Goal: Entertainment & Leisure: Browse casually

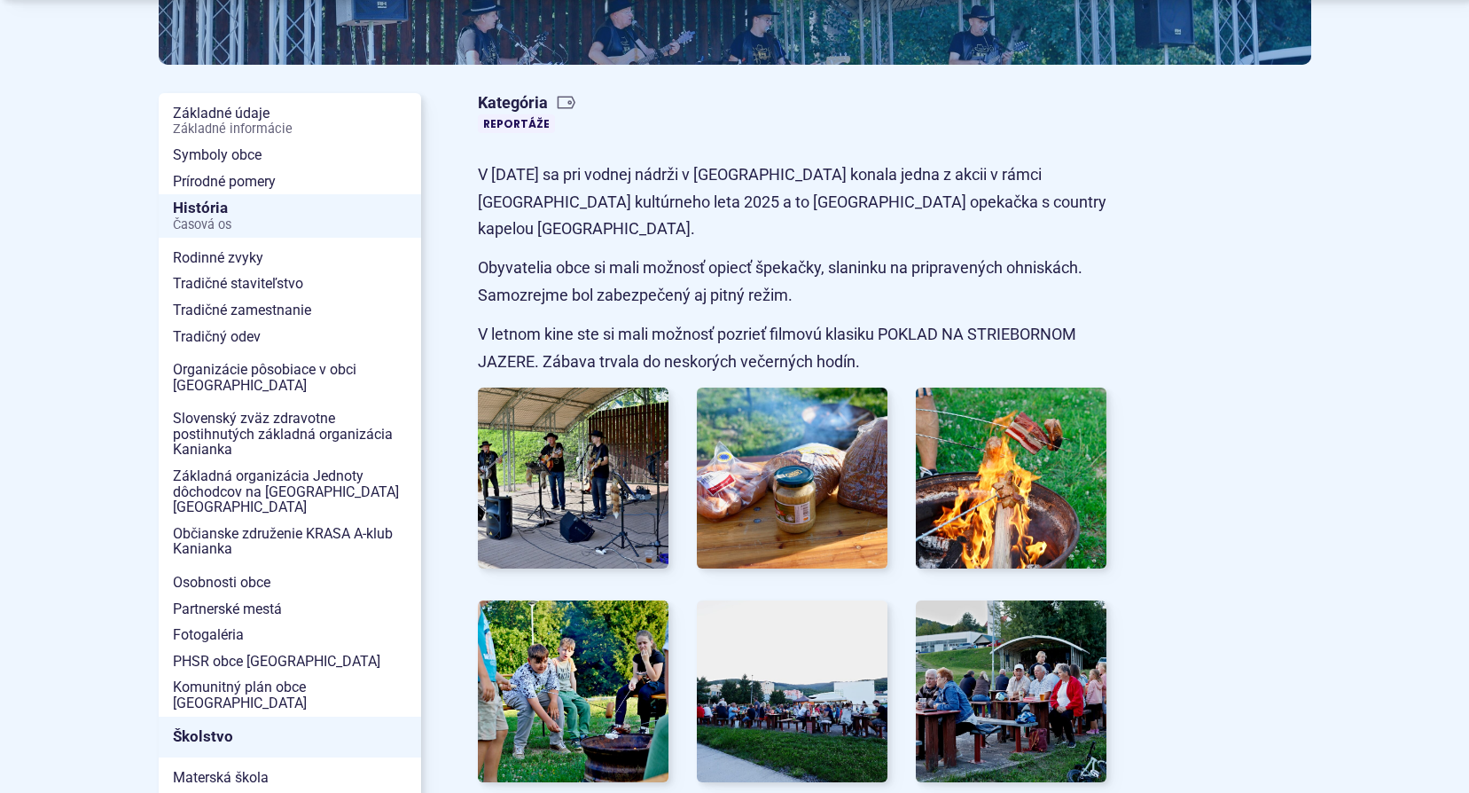
scroll to position [355, 0]
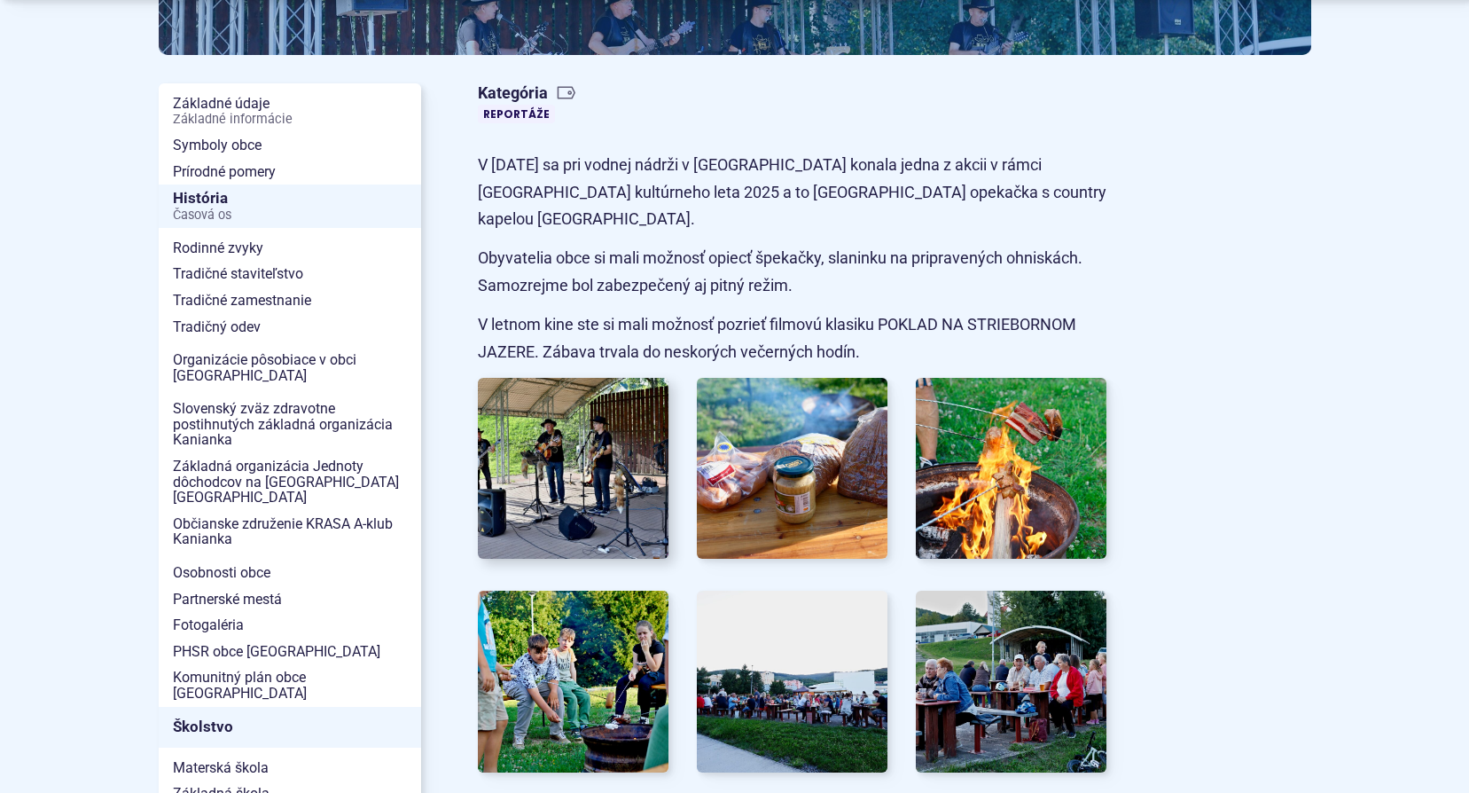
click at [532, 472] on img at bounding box center [573, 468] width 210 height 199
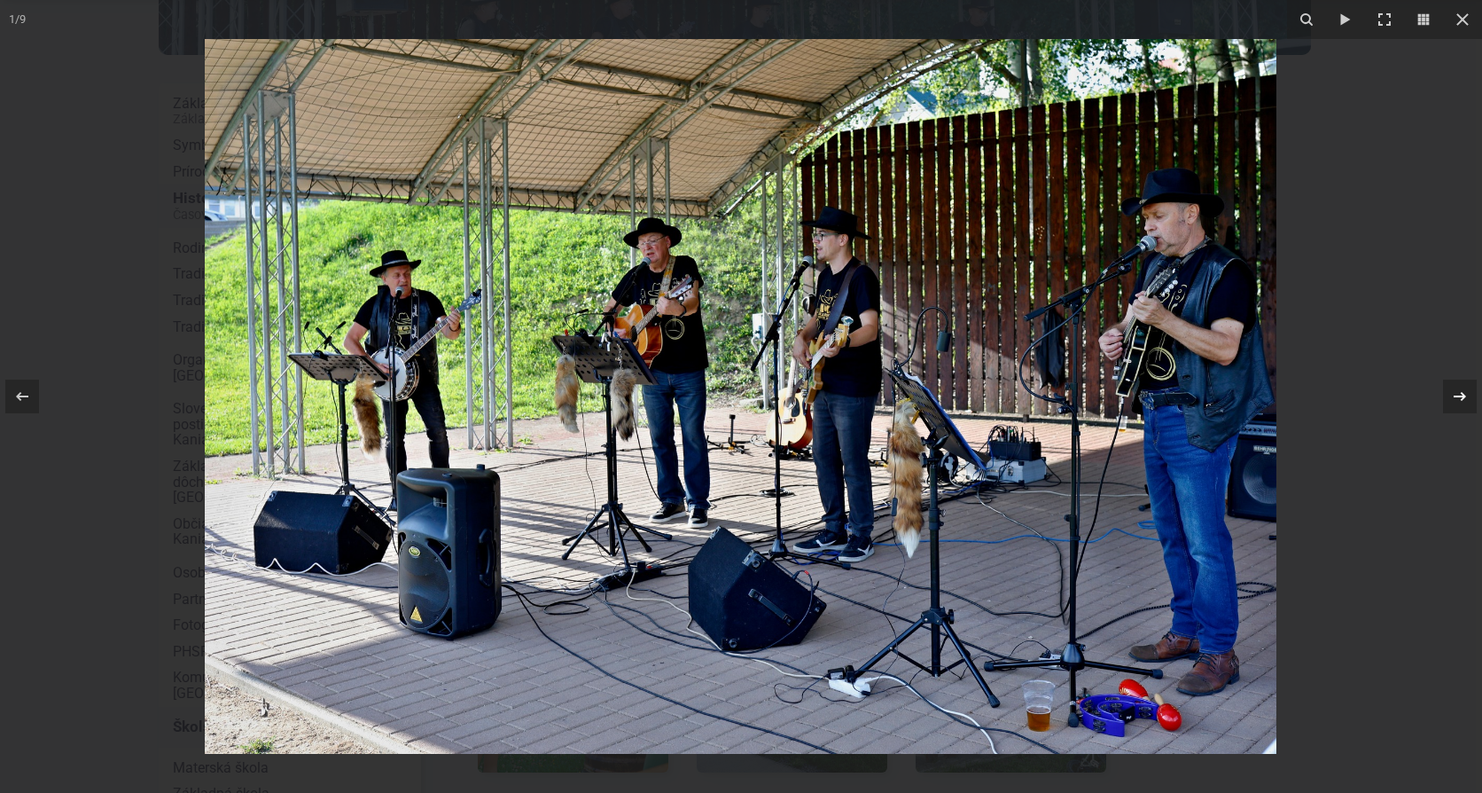
click at [1457, 390] on icon at bounding box center [1459, 396] width 21 height 21
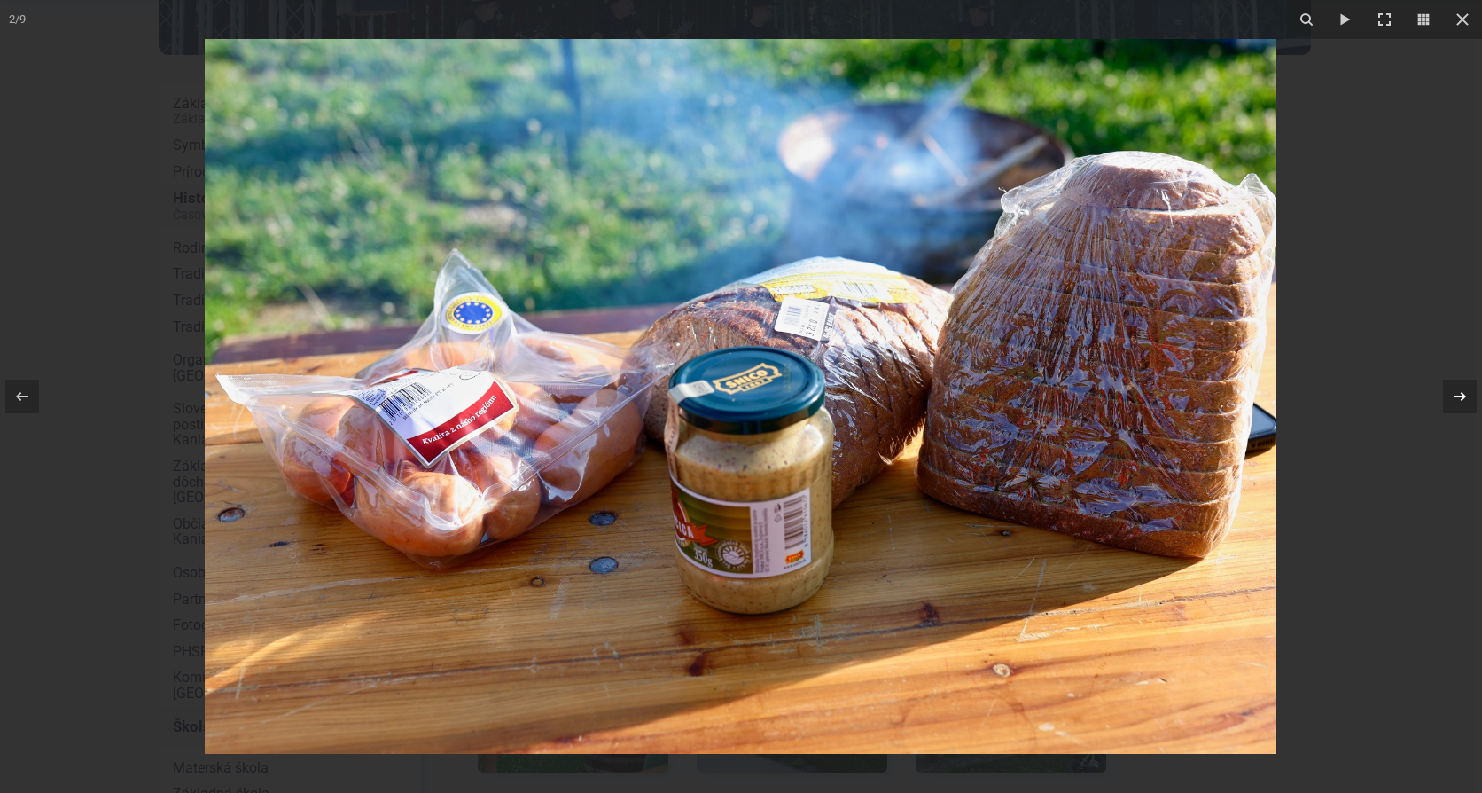
click at [1457, 390] on div "2 / 9" at bounding box center [741, 396] width 1482 height 793
click at [1459, 393] on icon at bounding box center [1459, 396] width 21 height 21
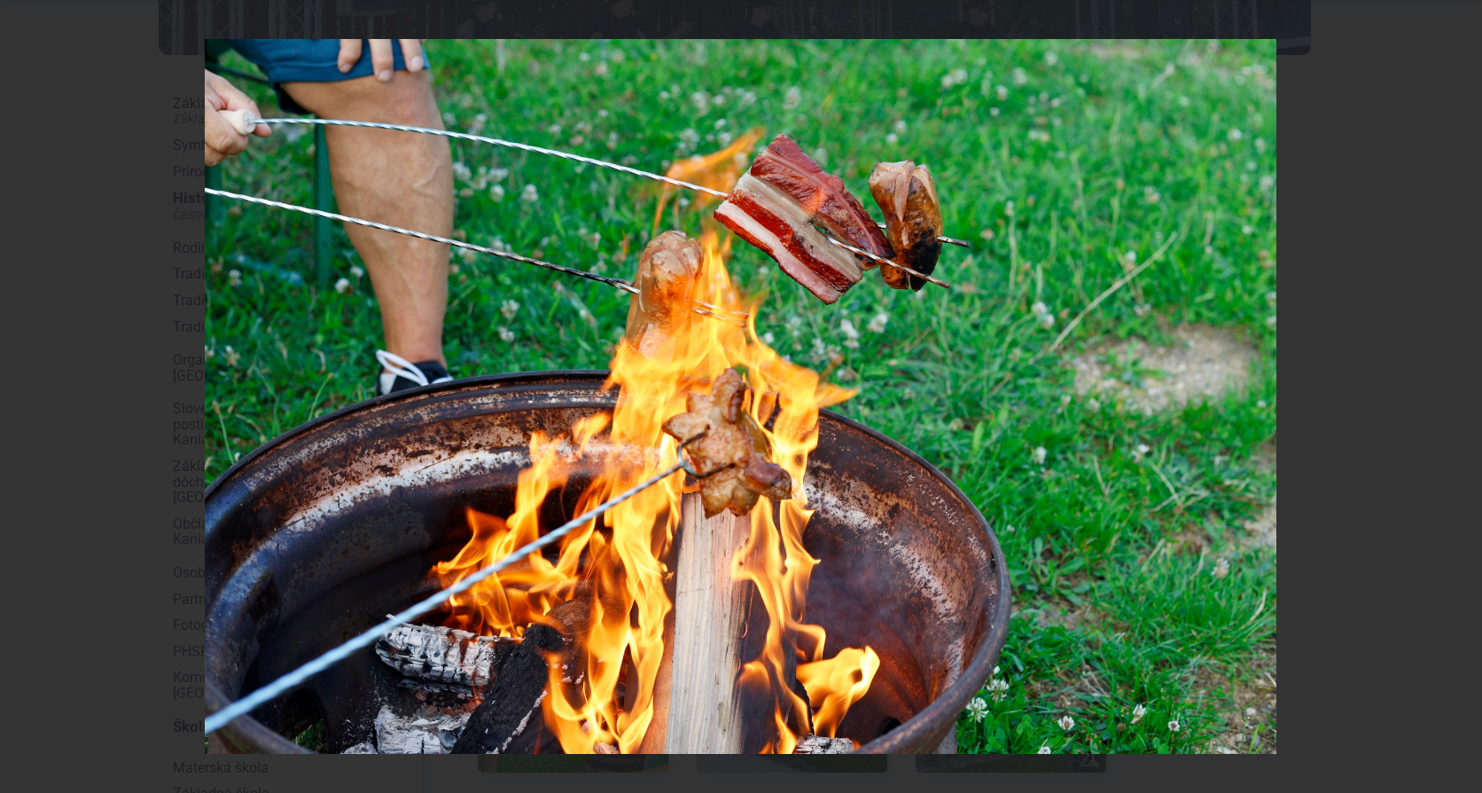
click at [1463, 400] on div "3 / 9" at bounding box center [741, 396] width 1482 height 793
click at [1462, 399] on icon at bounding box center [1460, 396] width 12 height 9
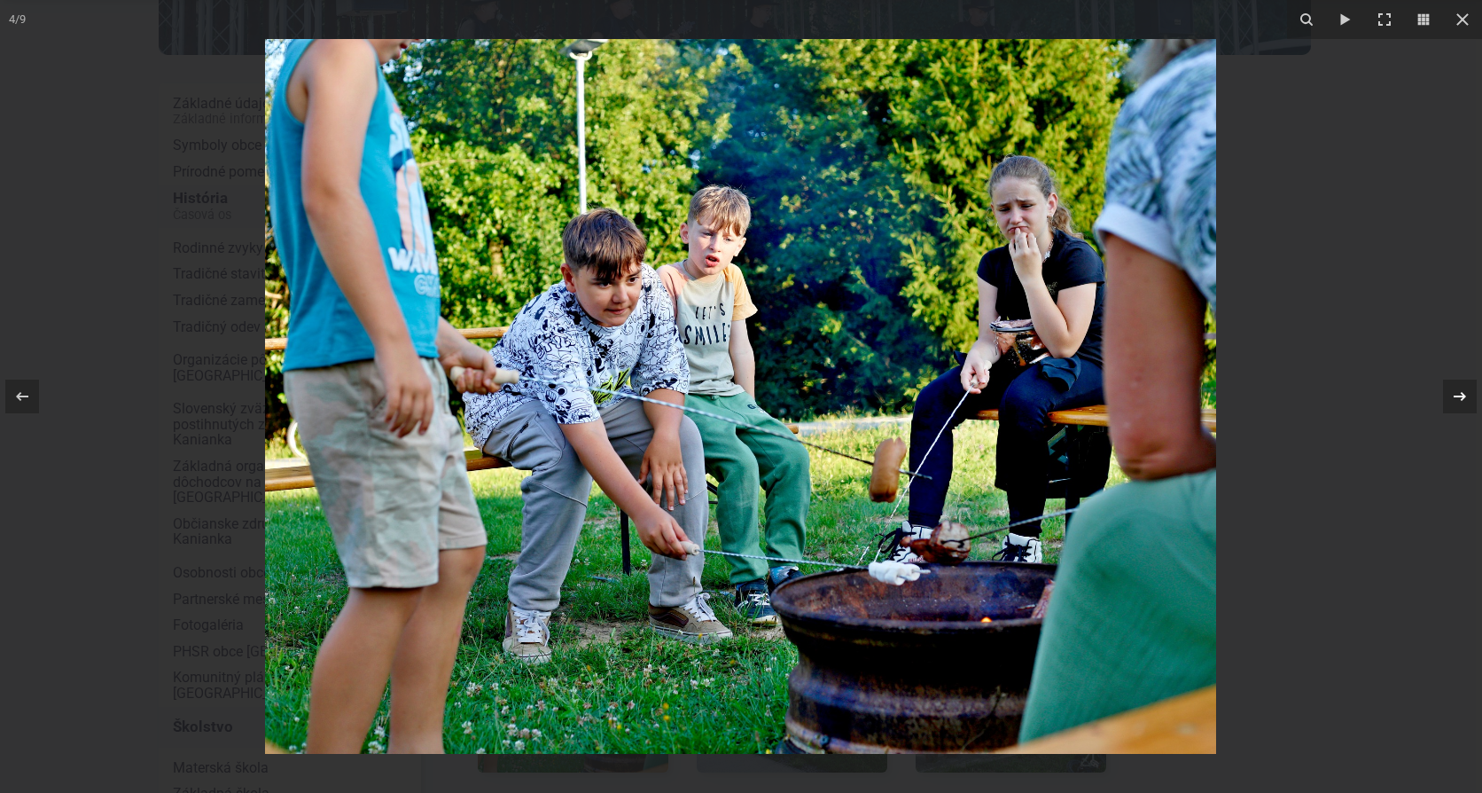
click at [1462, 396] on icon at bounding box center [1460, 396] width 12 height 9
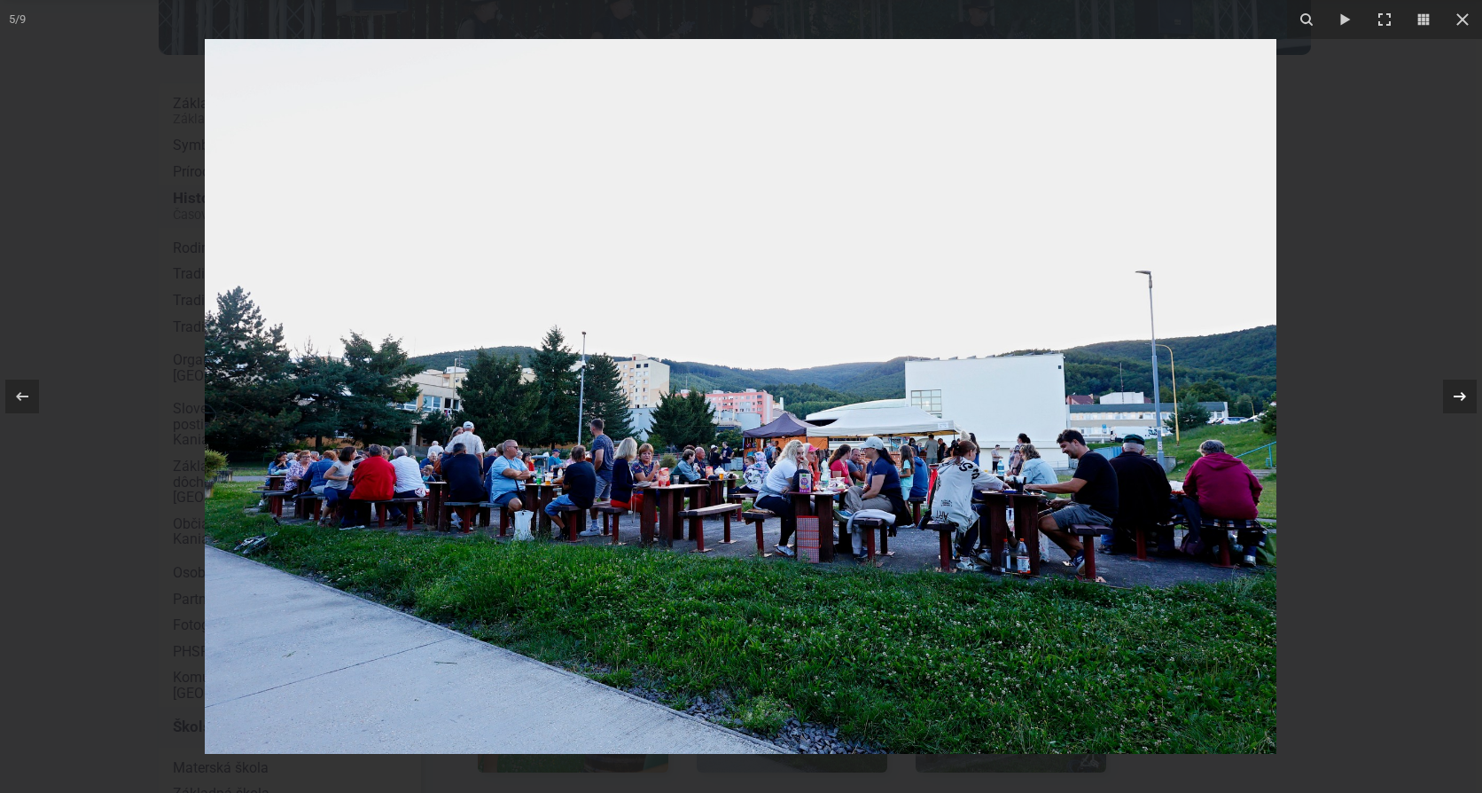
click at [1462, 396] on div "5 / 9" at bounding box center [741, 396] width 1482 height 793
click at [1462, 396] on icon at bounding box center [1460, 396] width 12 height 9
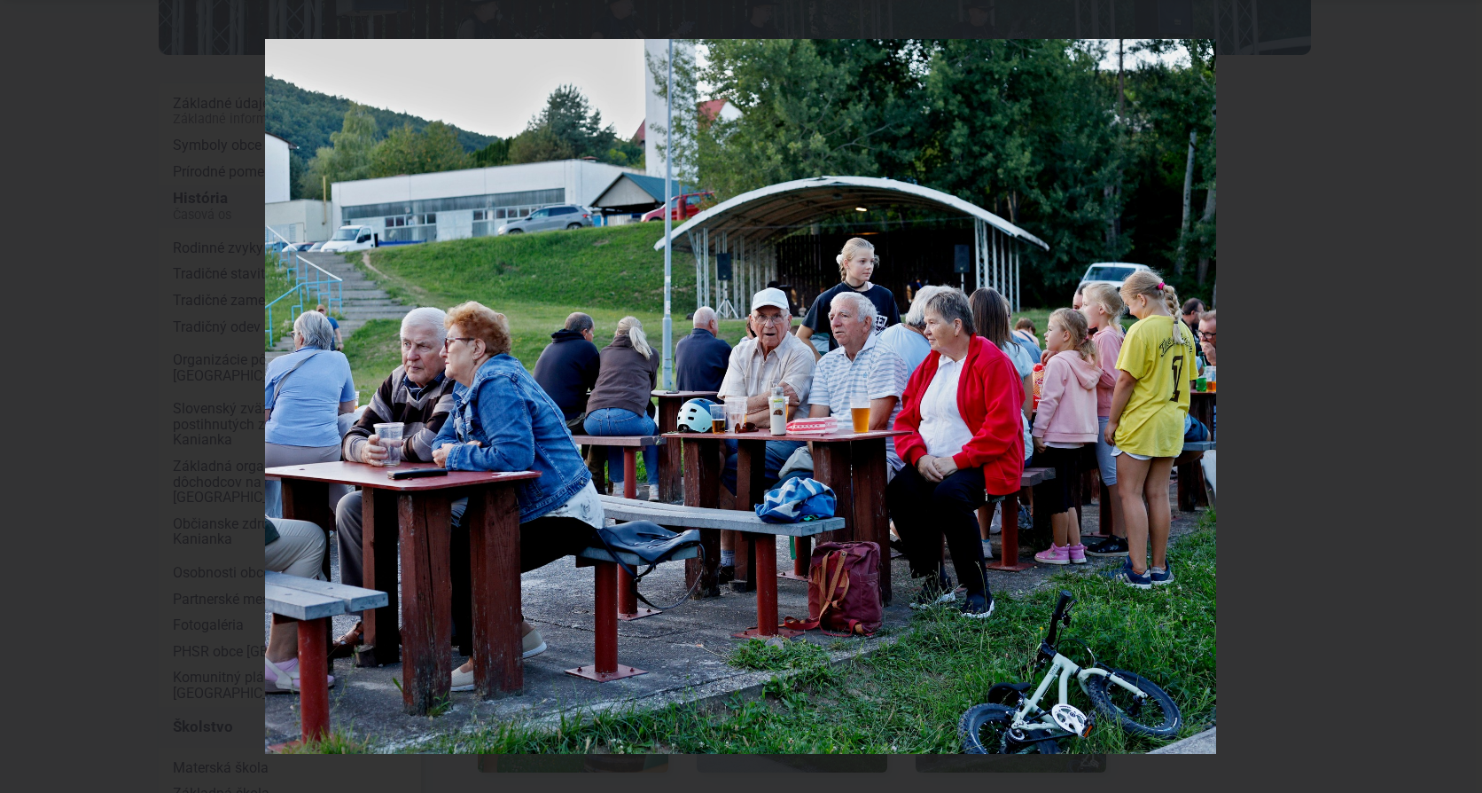
click at [1462, 396] on div "6 / 9" at bounding box center [741, 396] width 1482 height 793
click at [1462, 396] on icon at bounding box center [1460, 396] width 12 height 9
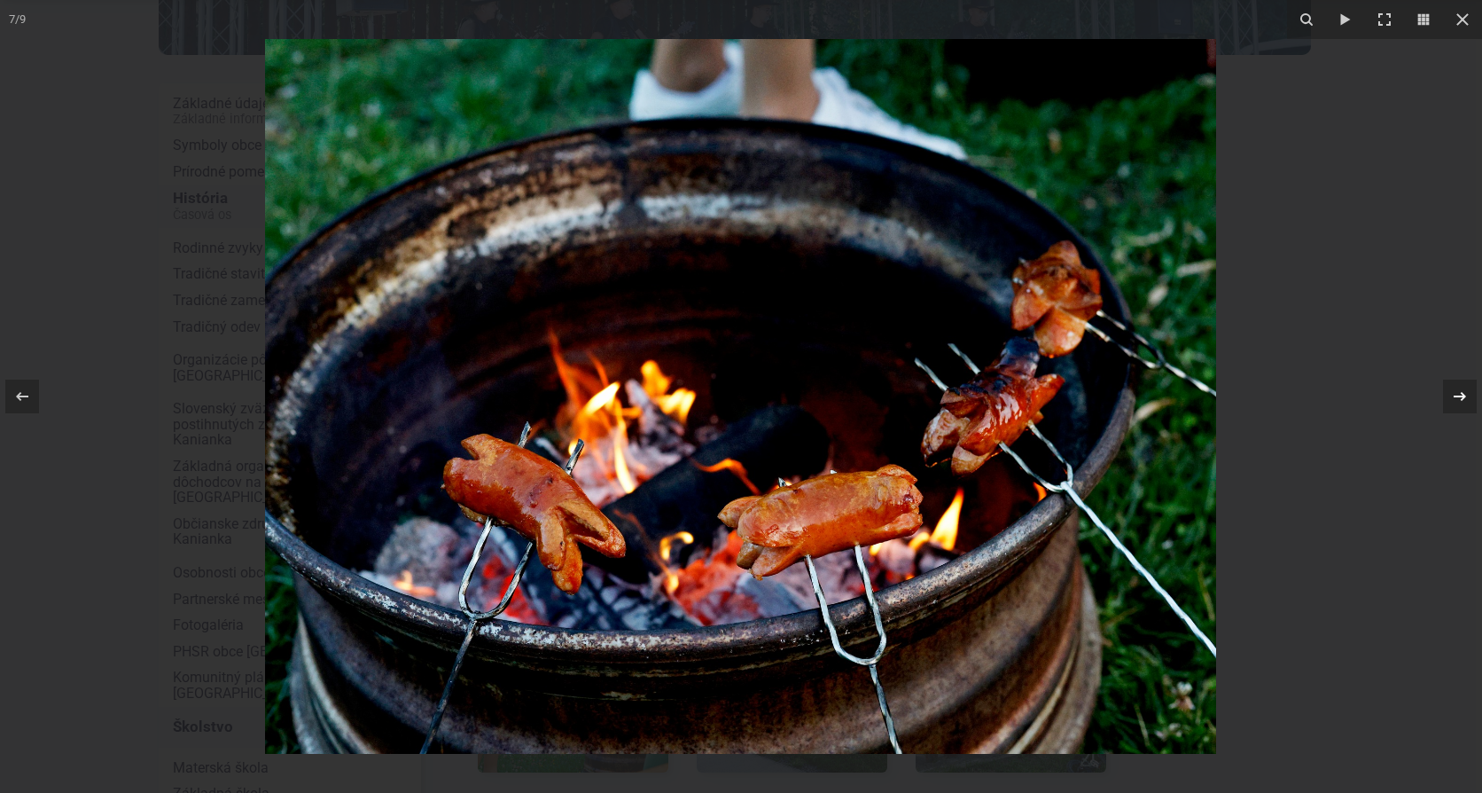
click at [1462, 396] on icon at bounding box center [1460, 396] width 12 height 9
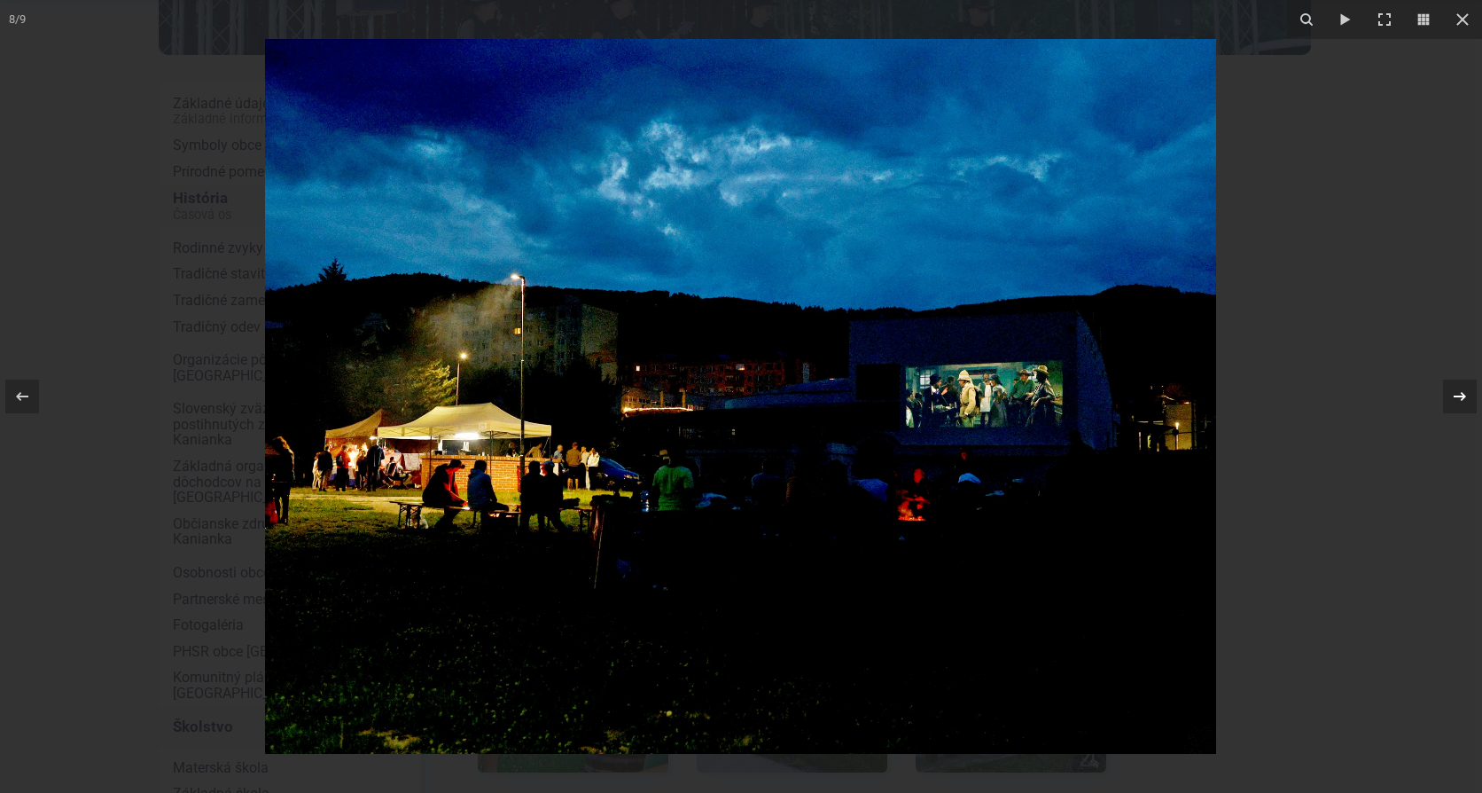
click at [1462, 396] on icon at bounding box center [1460, 396] width 12 height 9
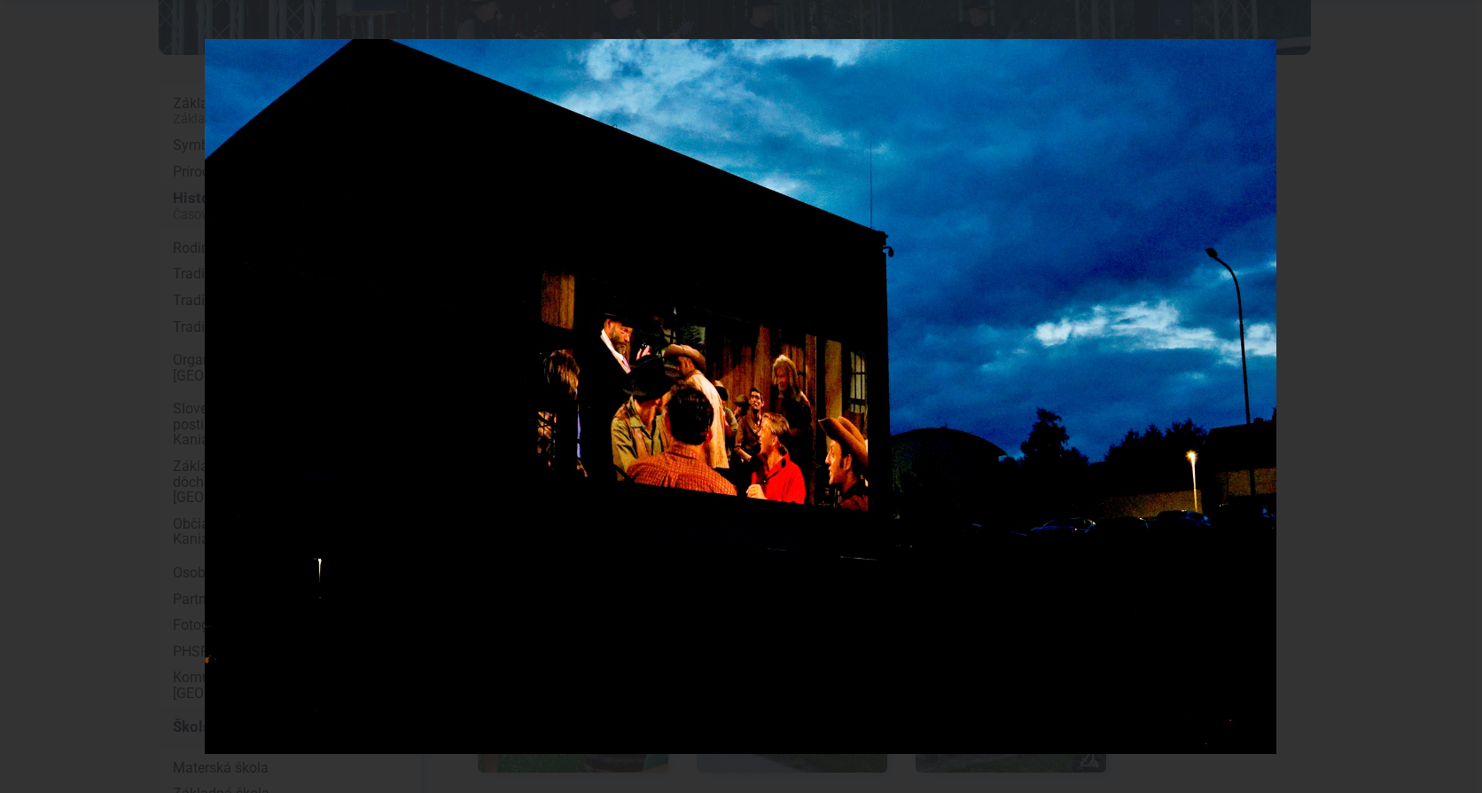
click at [1462, 396] on div "9 / 9" at bounding box center [741, 396] width 1482 height 793
click at [1462, 396] on icon at bounding box center [1460, 396] width 12 height 9
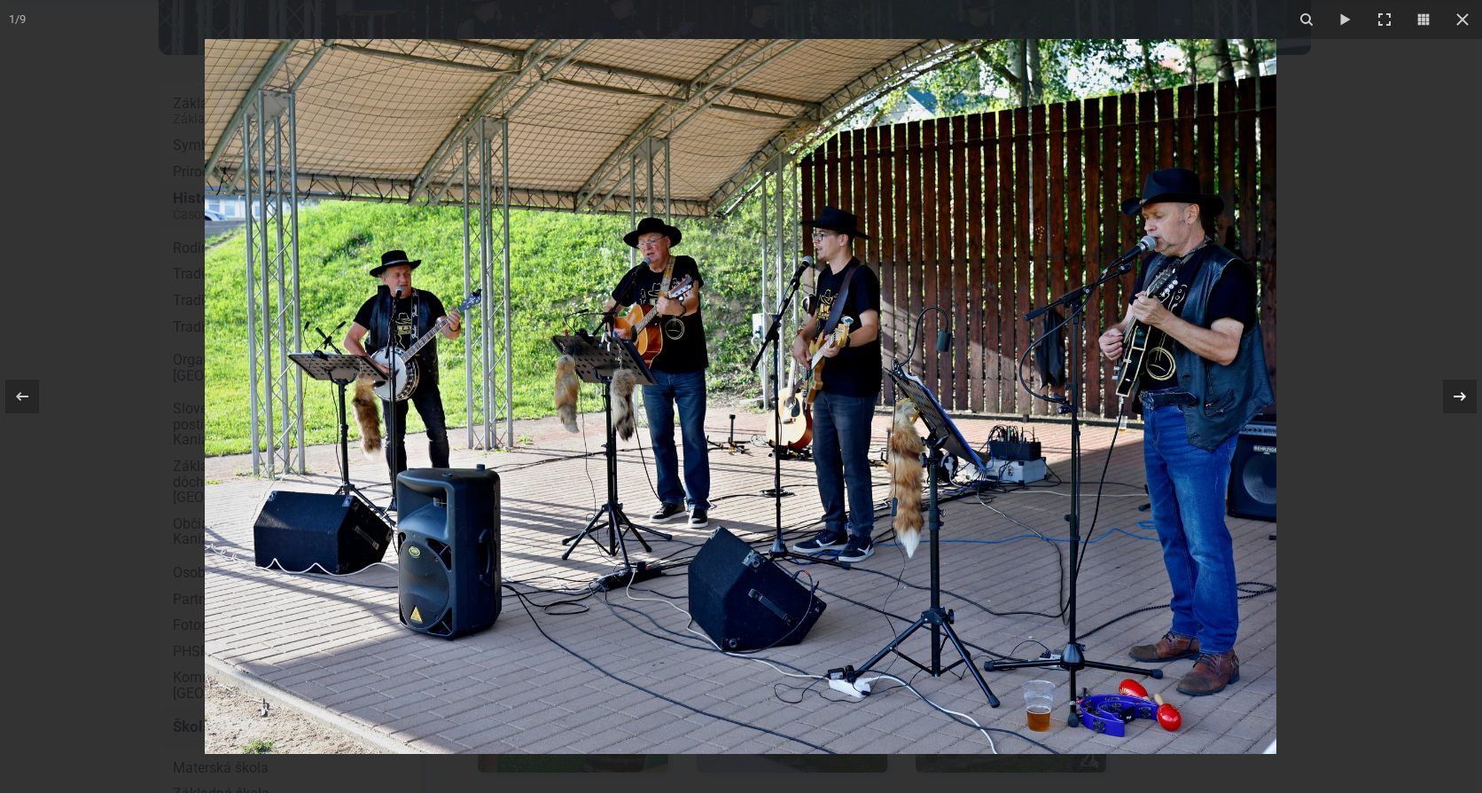
click at [1462, 396] on icon at bounding box center [1460, 396] width 12 height 9
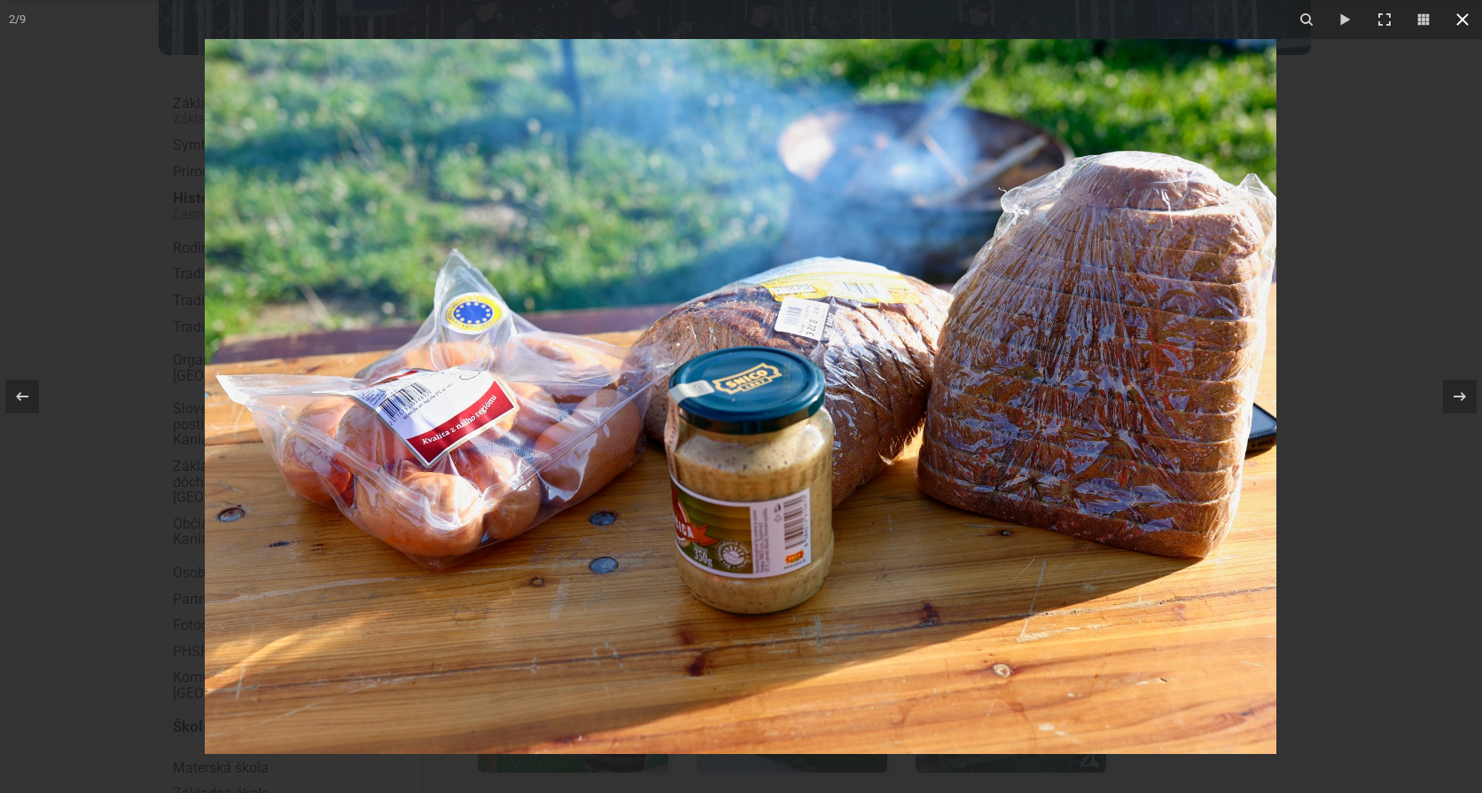
click at [1457, 18] on icon at bounding box center [1462, 19] width 21 height 21
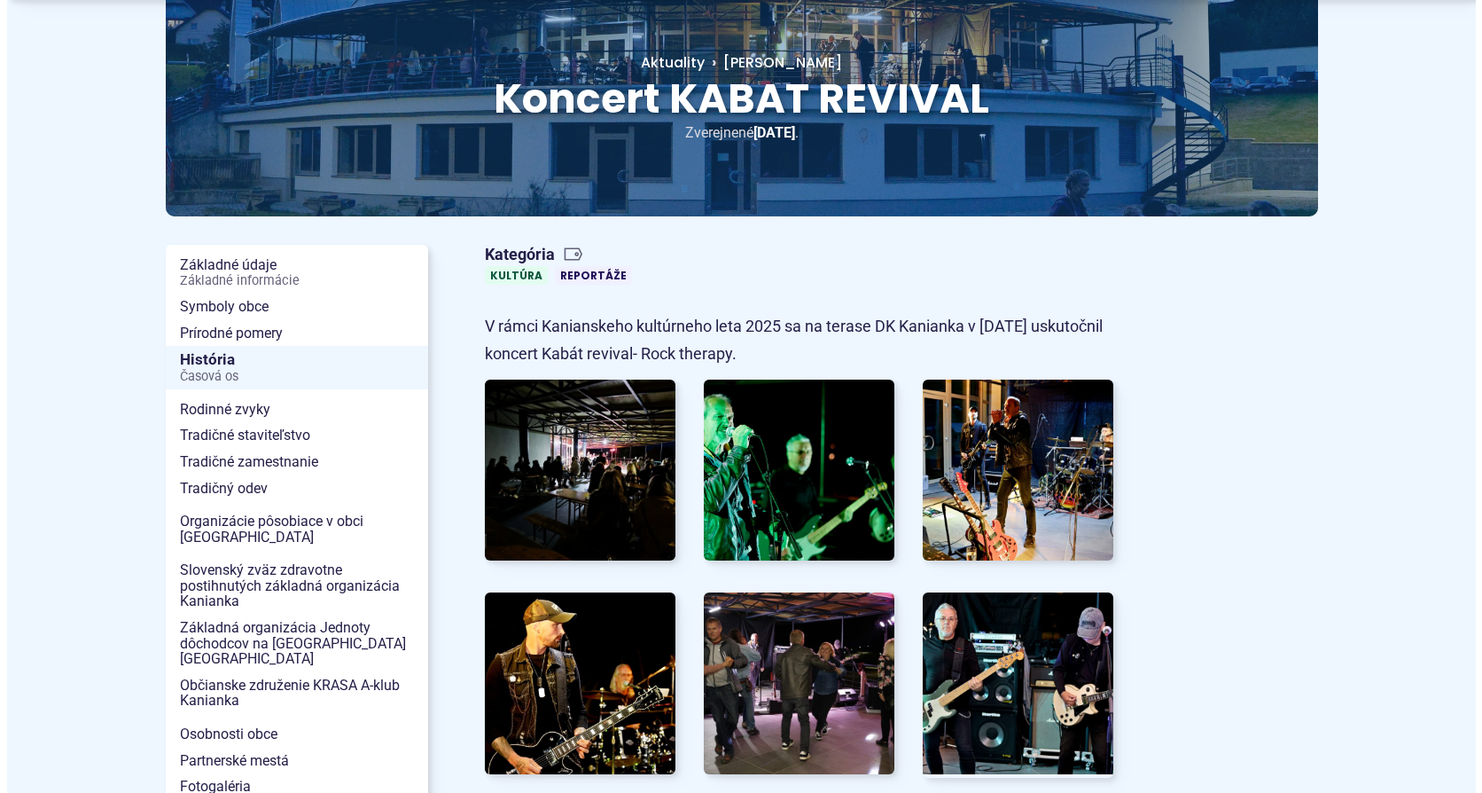
scroll to position [266, 0]
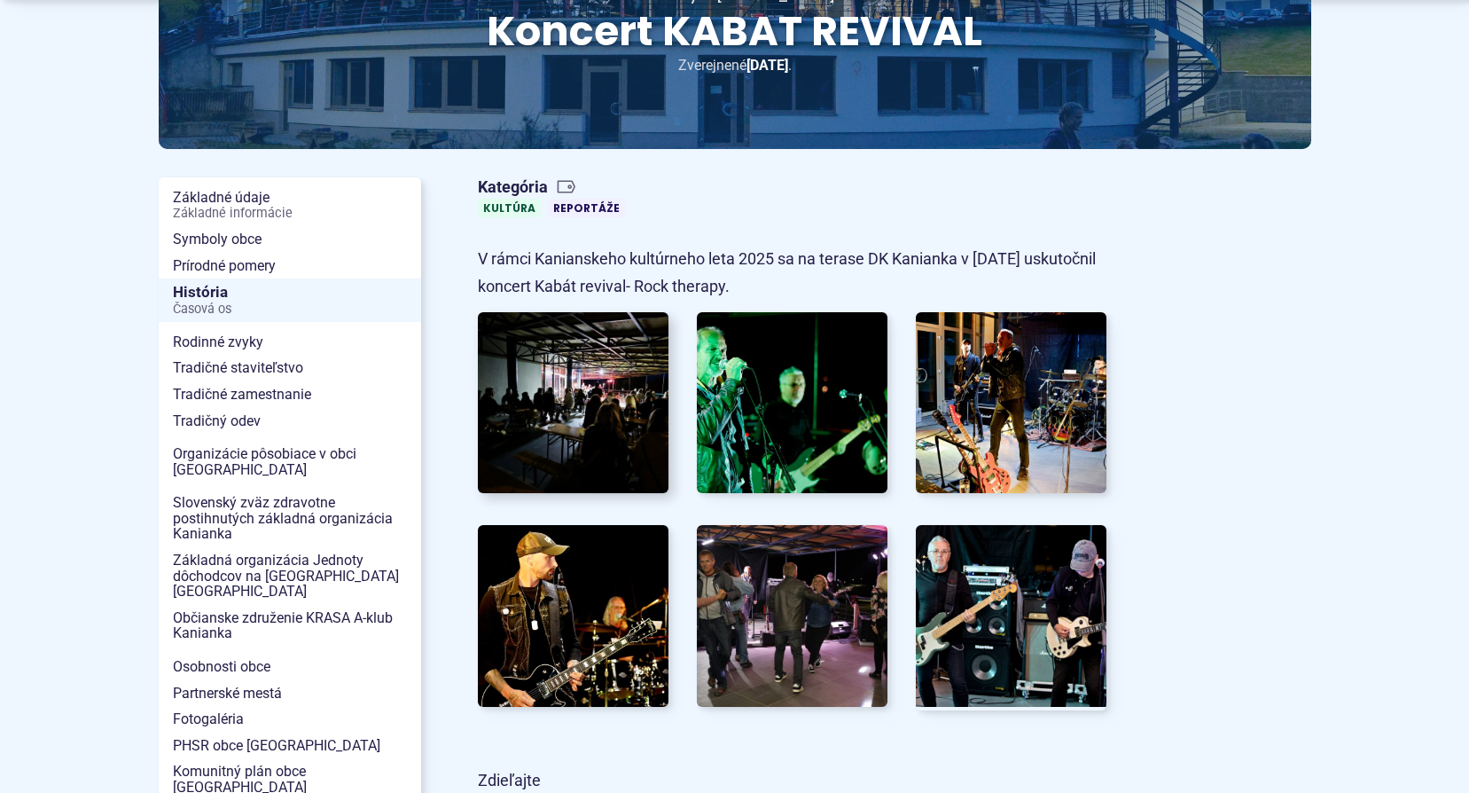
click at [541, 379] on img at bounding box center [573, 402] width 210 height 199
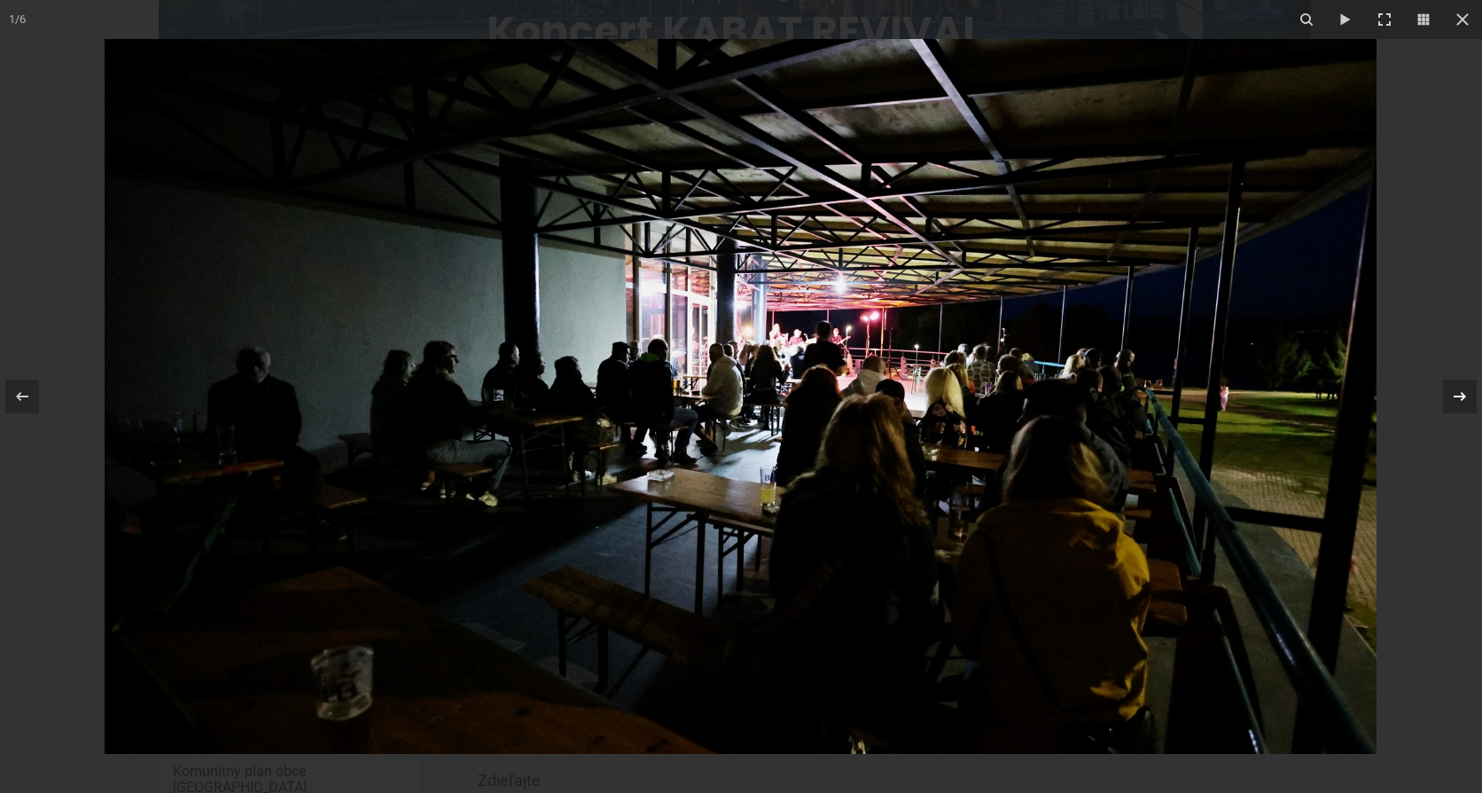
click at [1462, 394] on icon at bounding box center [1460, 396] width 12 height 9
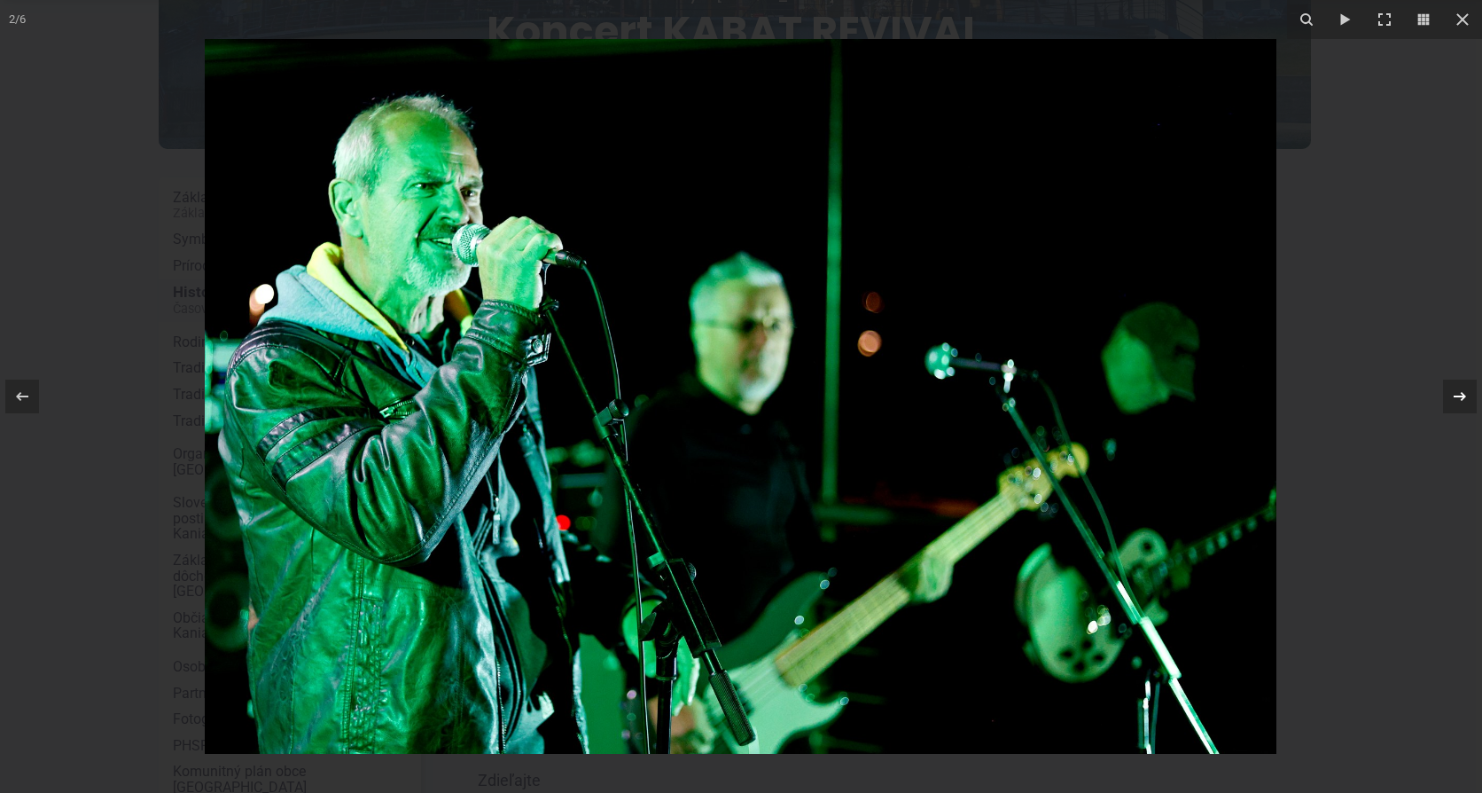
click at [1462, 394] on icon at bounding box center [1460, 396] width 12 height 9
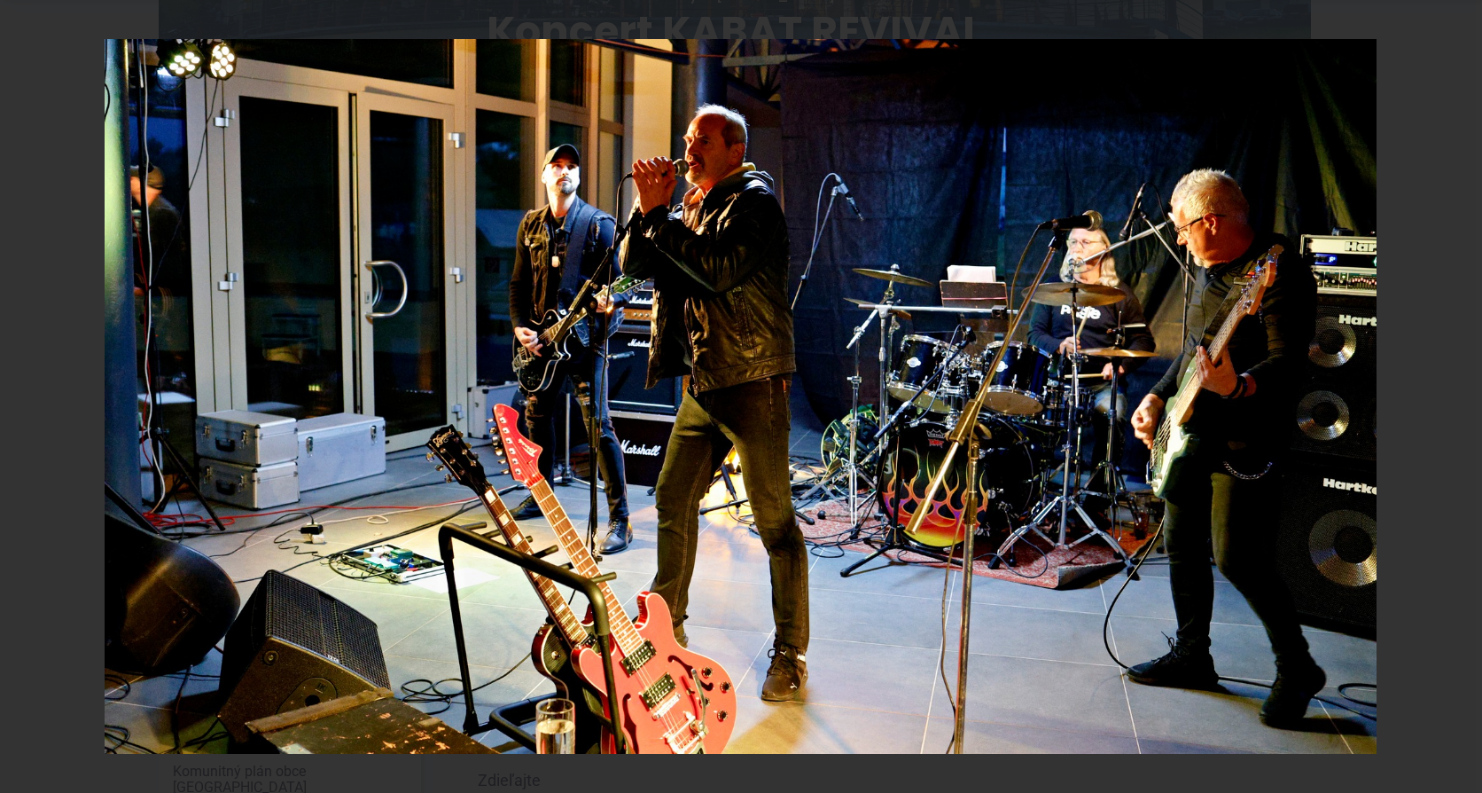
click at [1462, 394] on div "3 / 6" at bounding box center [741, 396] width 1482 height 793
click at [1462, 394] on icon at bounding box center [1460, 396] width 12 height 9
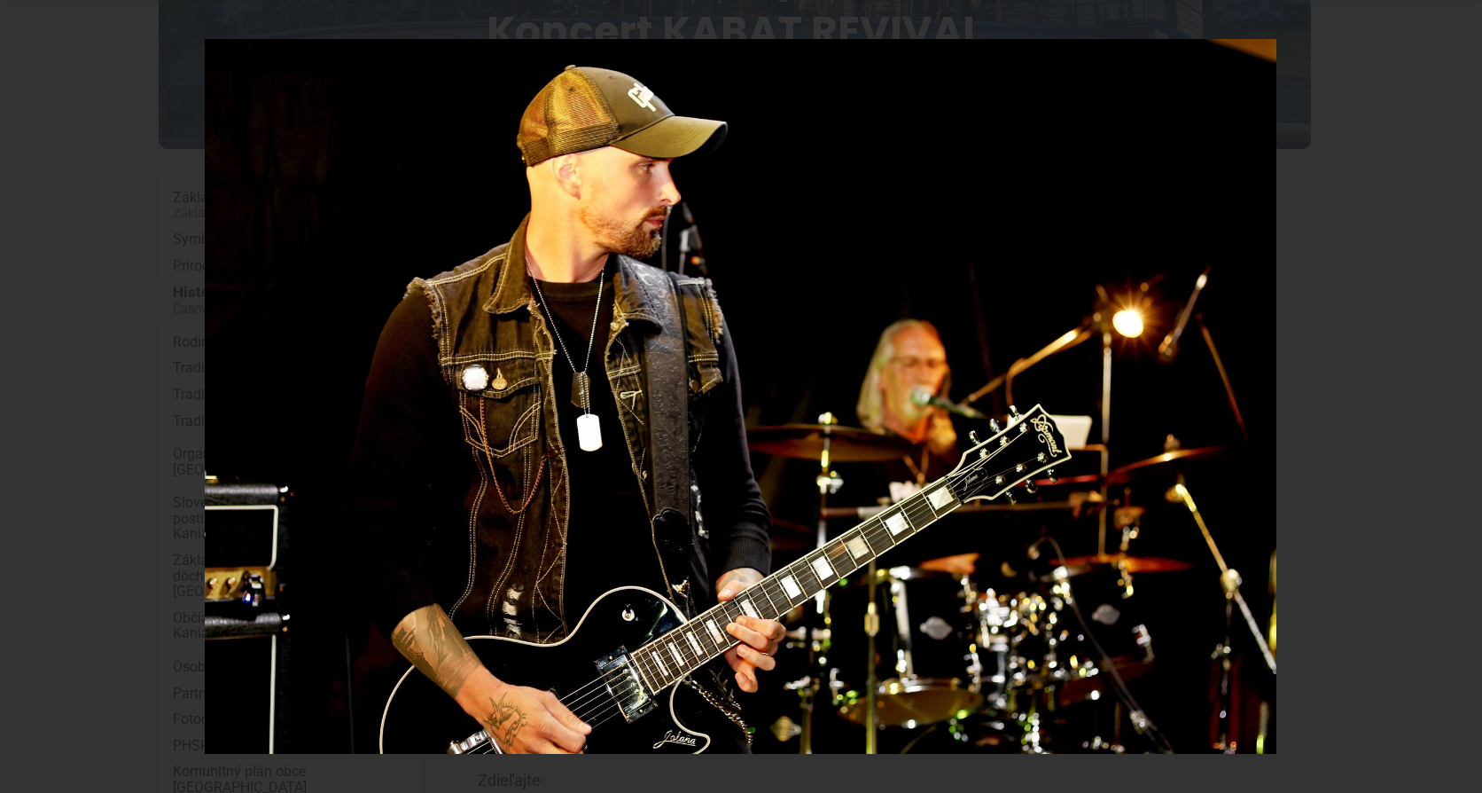
click at [1462, 394] on div "4 / 6" at bounding box center [741, 396] width 1482 height 793
click at [1462, 394] on icon at bounding box center [1460, 396] width 12 height 9
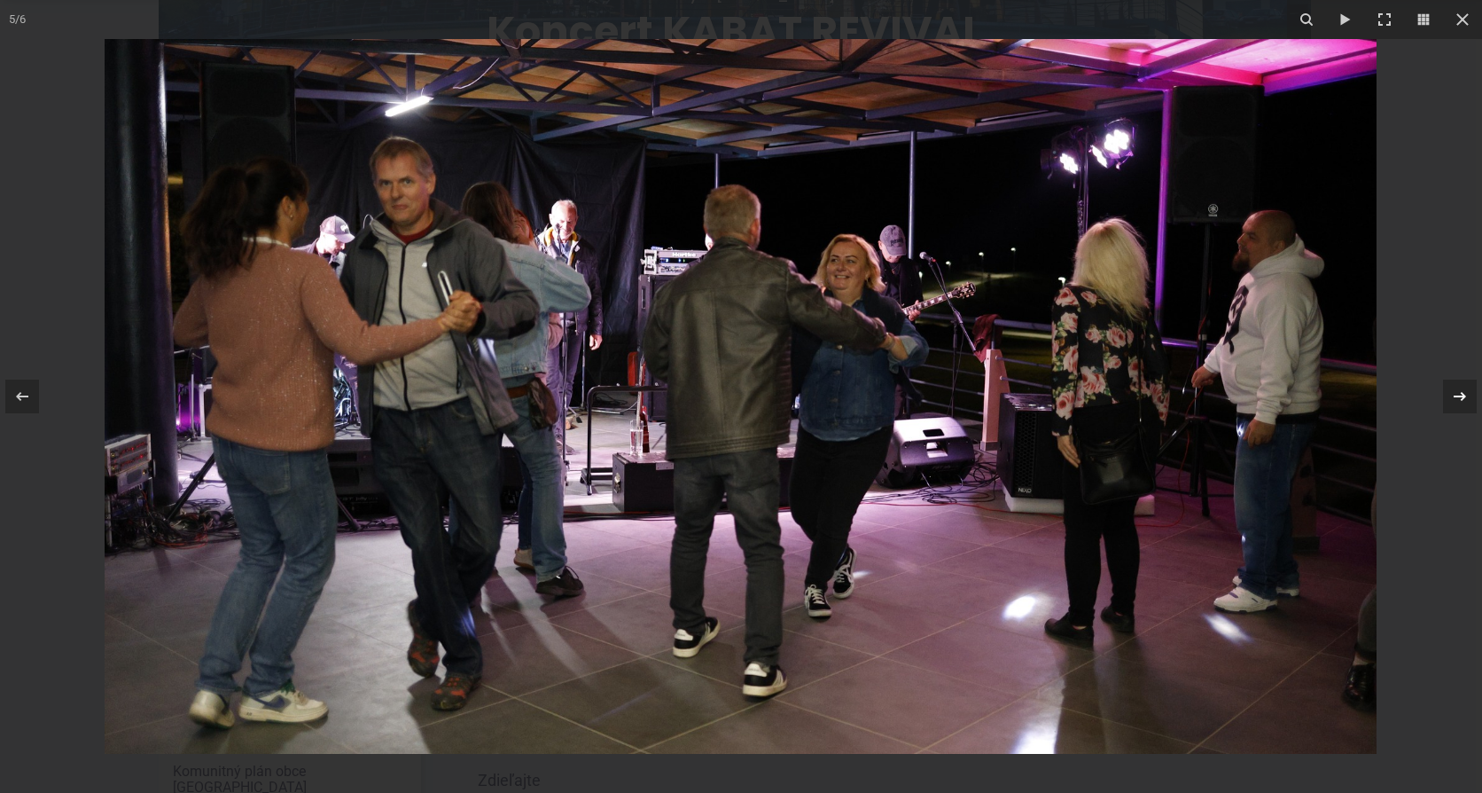
click at [1462, 394] on div "5 / 6" at bounding box center [741, 396] width 1482 height 793
click at [1462, 394] on icon at bounding box center [1460, 396] width 12 height 9
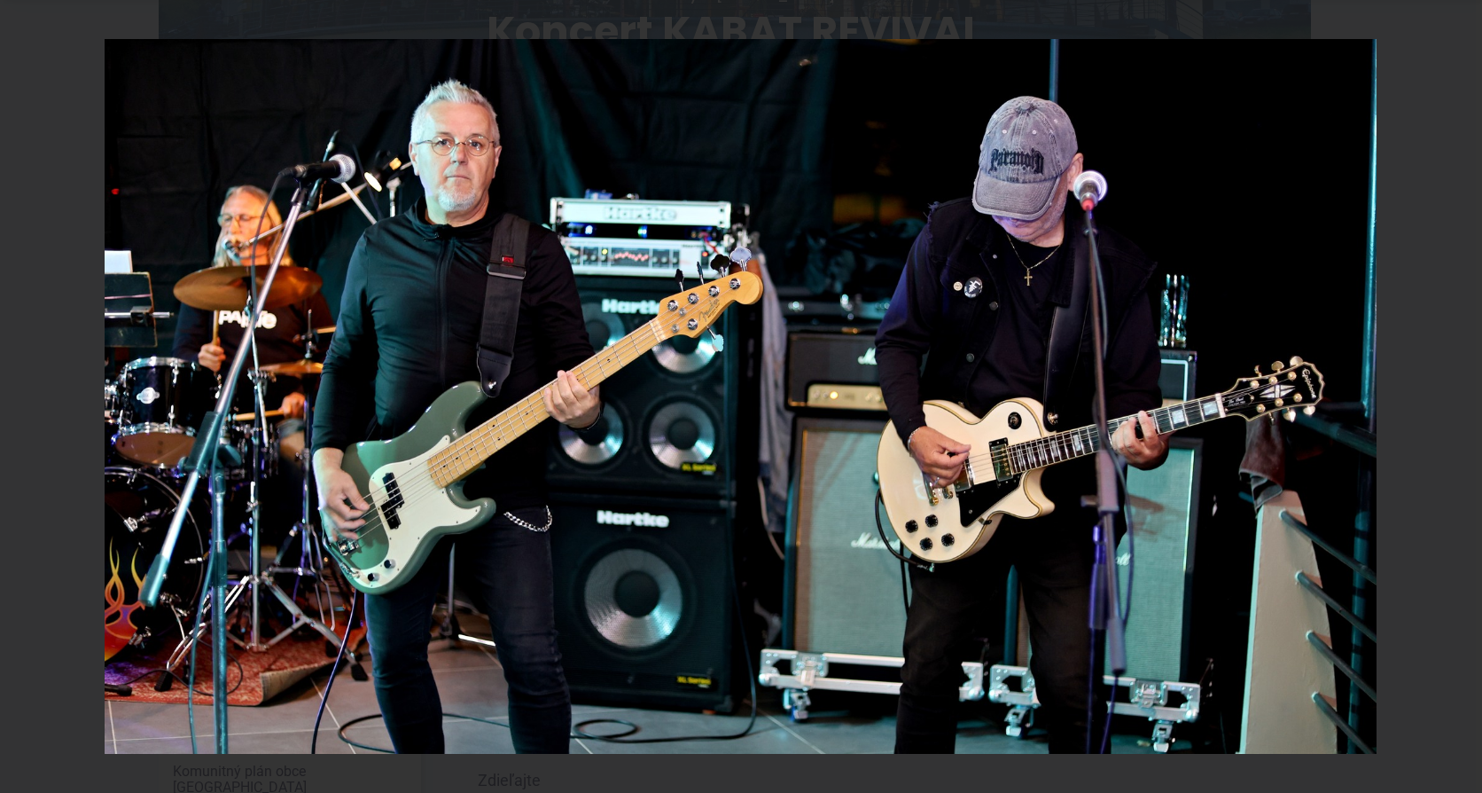
click at [1462, 394] on div "6 / 6" at bounding box center [741, 396] width 1482 height 793
click at [1457, 396] on icon at bounding box center [1460, 396] width 12 height 9
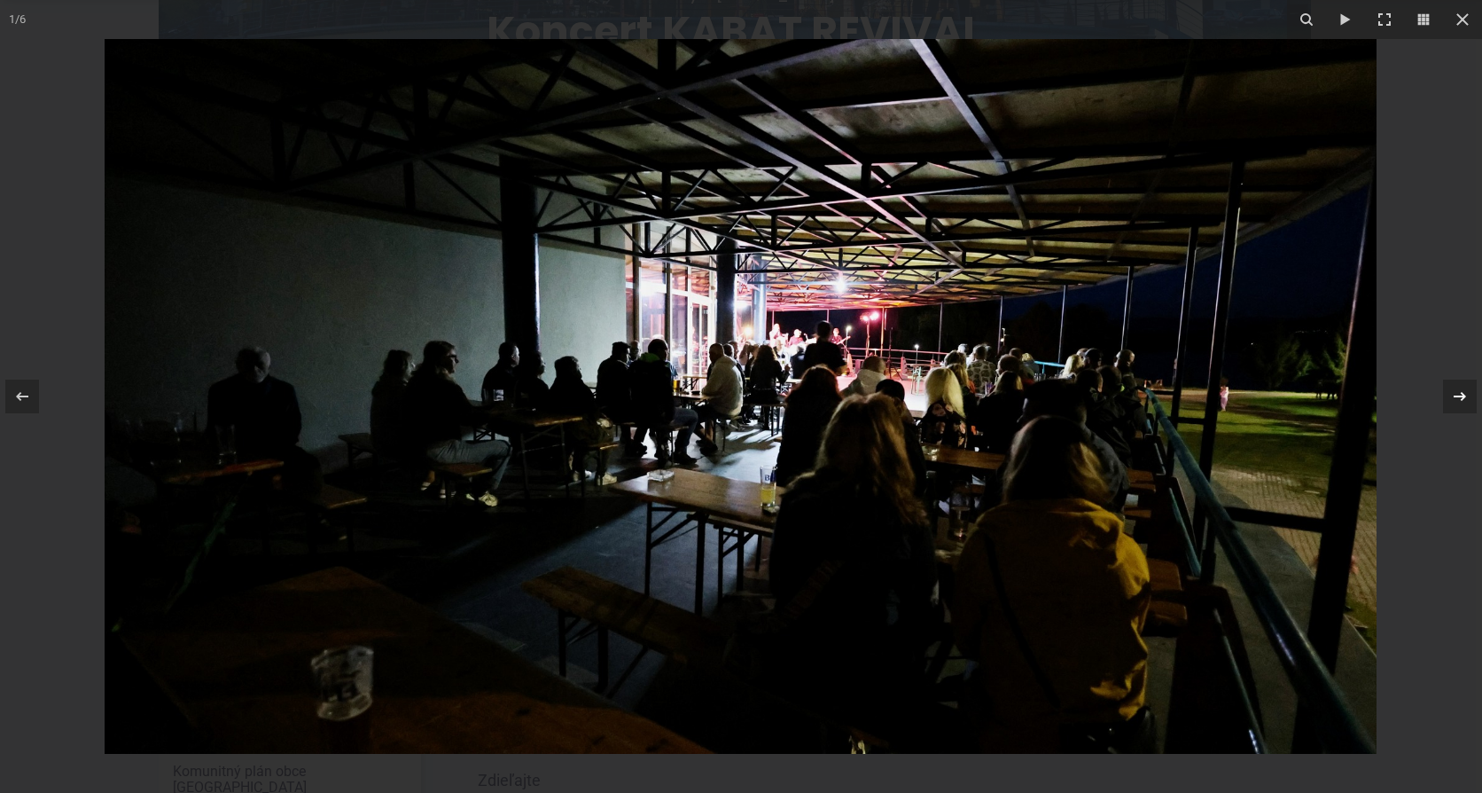
click at [1457, 396] on icon at bounding box center [1460, 396] width 12 height 9
